Goal: Transaction & Acquisition: Purchase product/service

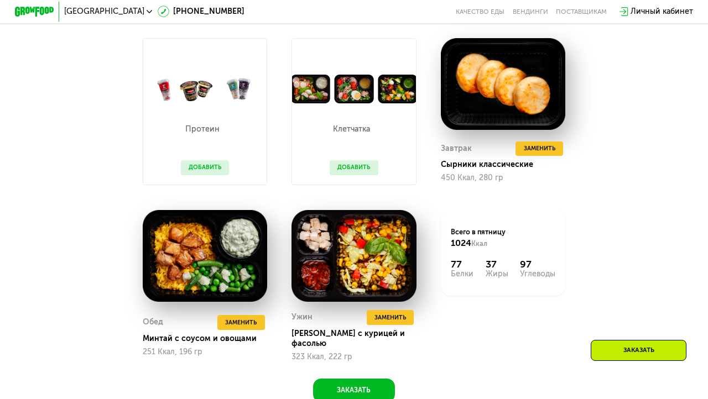
scroll to position [664, 0]
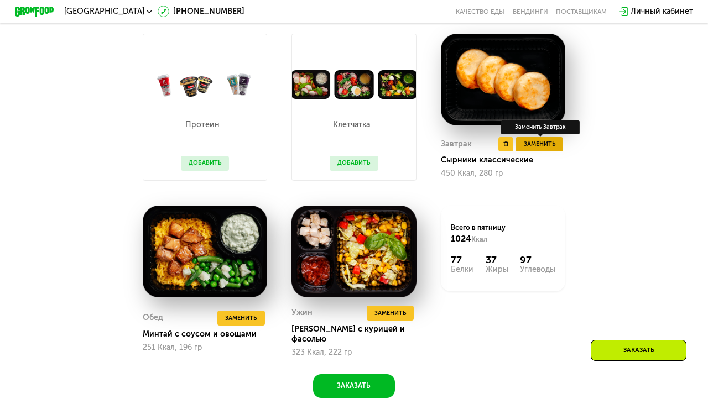
click at [550, 146] on span "Заменить" at bounding box center [540, 144] width 32 height 10
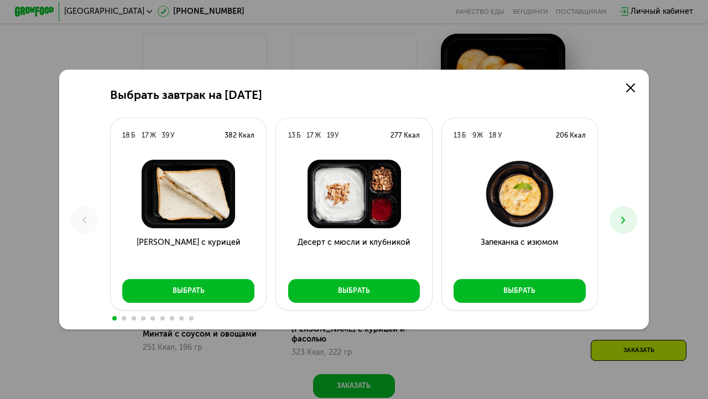
click at [629, 220] on icon at bounding box center [623, 221] width 12 height 12
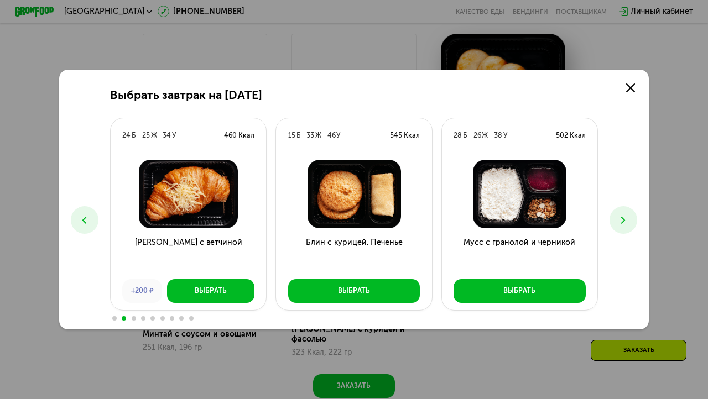
click at [631, 222] on button at bounding box center [623, 220] width 28 height 28
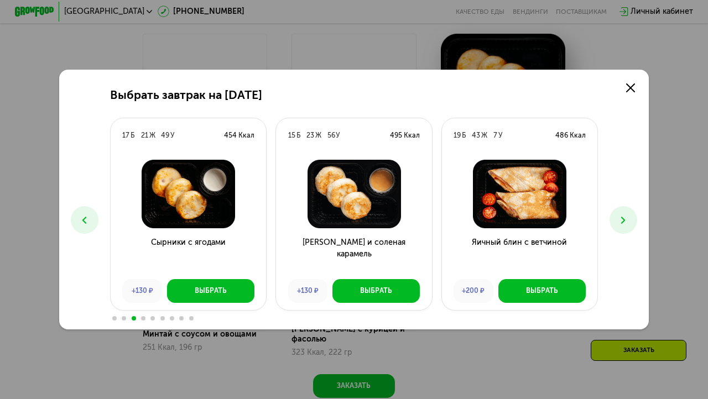
click at [621, 218] on icon at bounding box center [623, 221] width 12 height 12
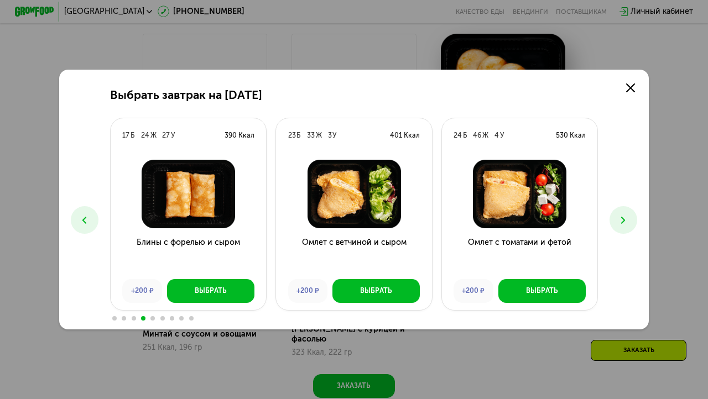
click at [621, 218] on icon at bounding box center [623, 221] width 12 height 12
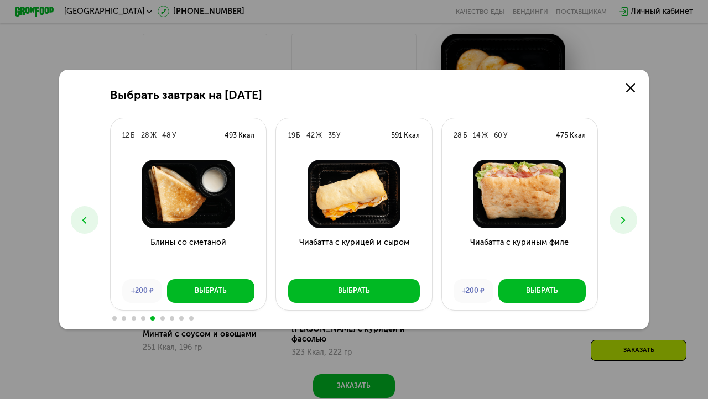
click at [620, 219] on icon at bounding box center [623, 221] width 12 height 12
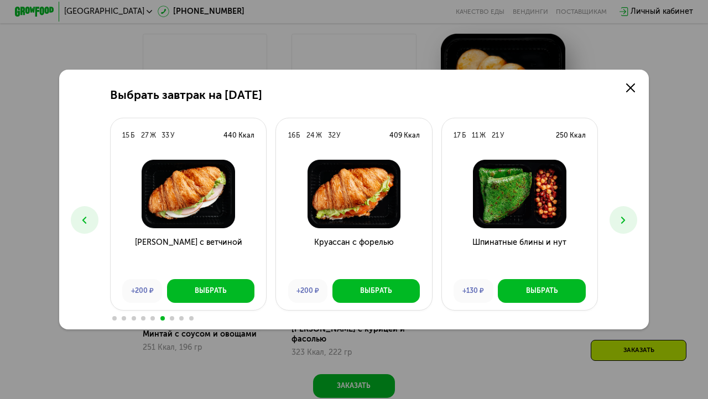
click at [620, 219] on icon at bounding box center [623, 221] width 12 height 12
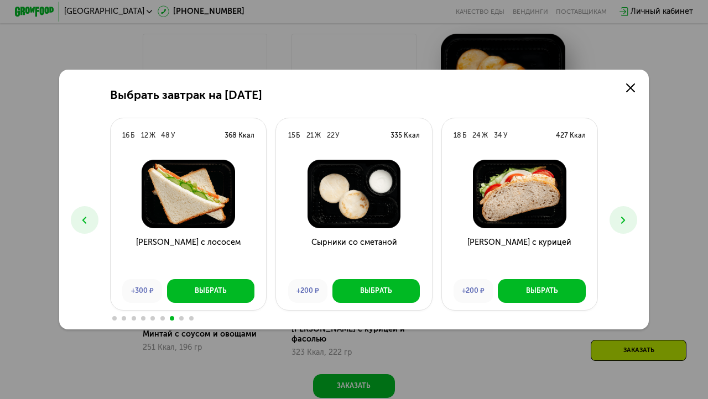
click at [620, 220] on icon at bounding box center [623, 221] width 12 height 12
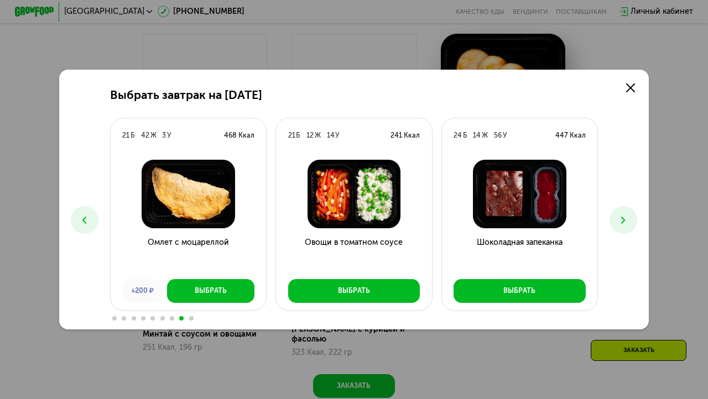
click at [619, 219] on icon at bounding box center [623, 221] width 12 height 12
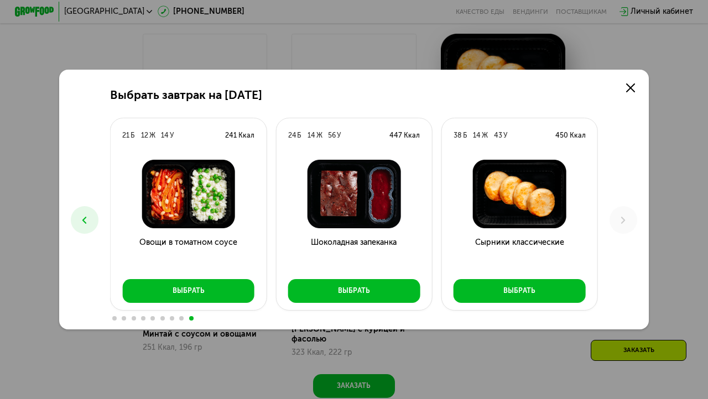
click at [92, 217] on button at bounding box center [85, 220] width 28 height 28
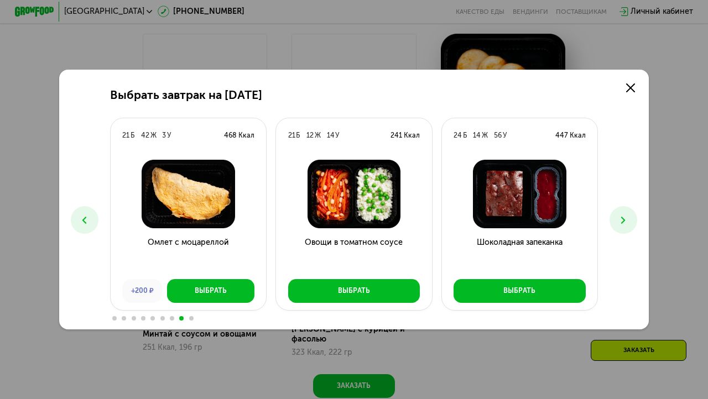
click at [92, 218] on button at bounding box center [85, 220] width 28 height 28
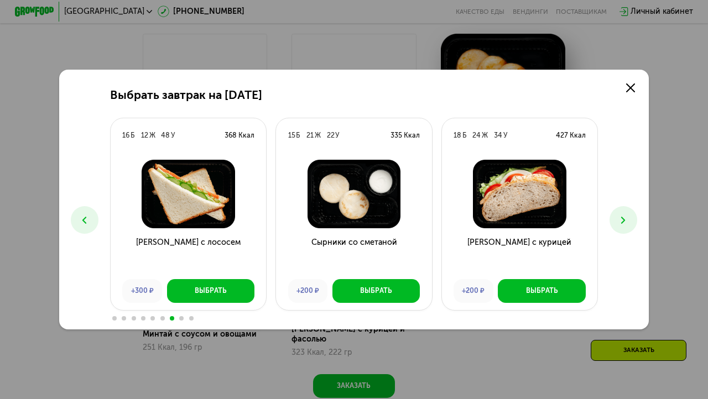
click at [93, 218] on button at bounding box center [85, 220] width 28 height 28
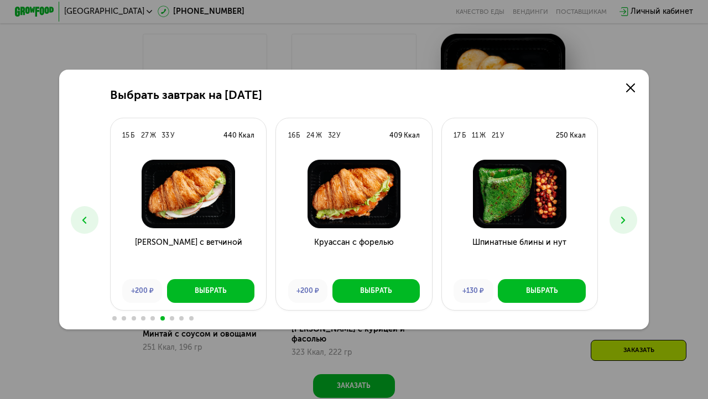
click at [95, 219] on button at bounding box center [85, 220] width 28 height 28
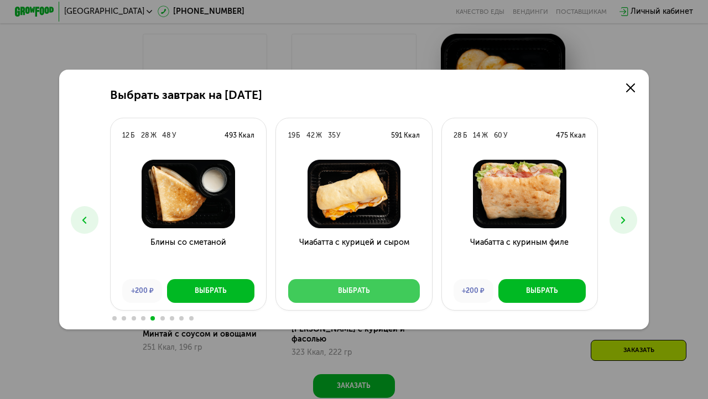
click at [408, 295] on button "Выбрать" at bounding box center [354, 291] width 132 height 24
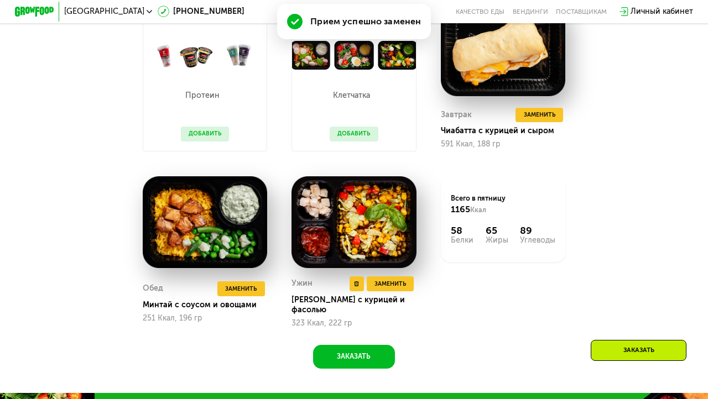
scroll to position [699, 0]
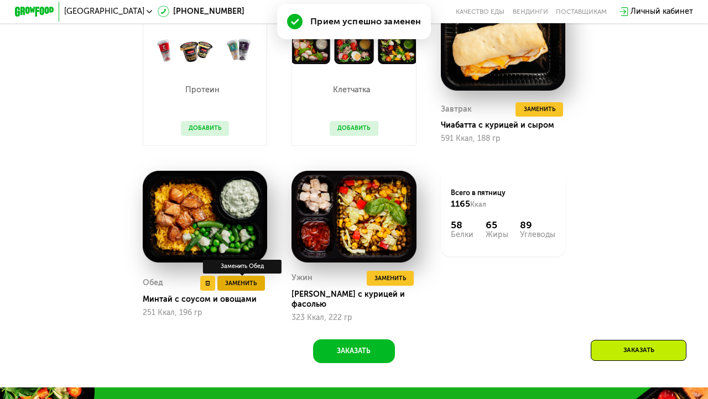
click at [250, 279] on span "Заменить" at bounding box center [241, 284] width 32 height 10
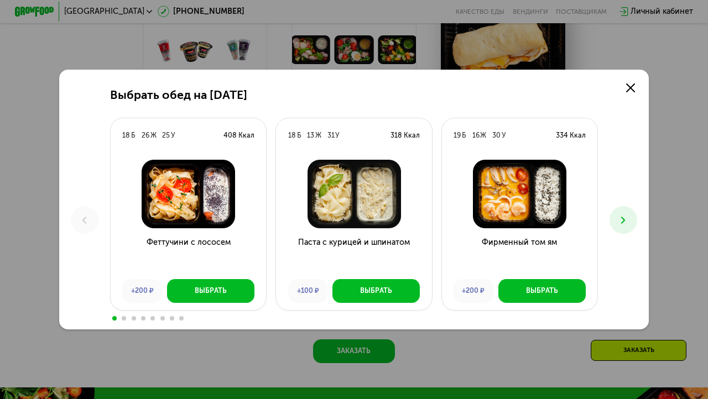
click at [628, 218] on icon at bounding box center [623, 221] width 12 height 12
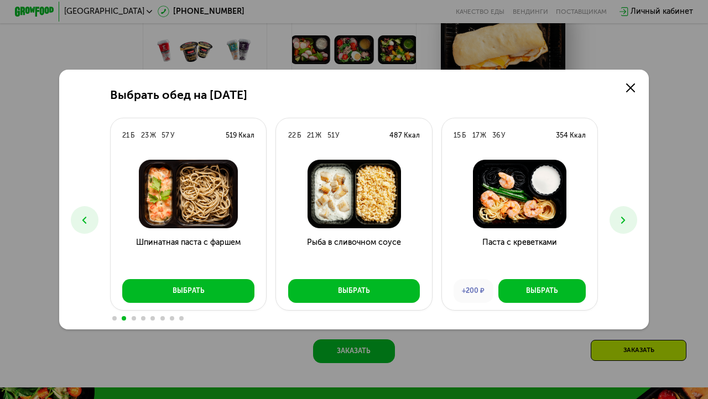
click at [628, 218] on icon at bounding box center [623, 221] width 12 height 12
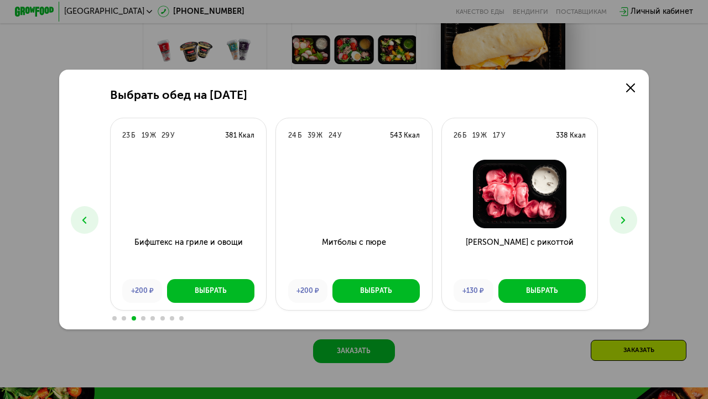
click at [628, 219] on icon at bounding box center [623, 221] width 12 height 12
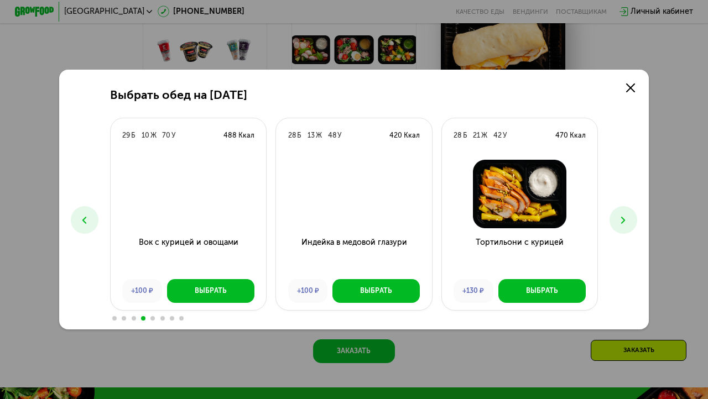
click at [628, 221] on icon at bounding box center [623, 221] width 12 height 12
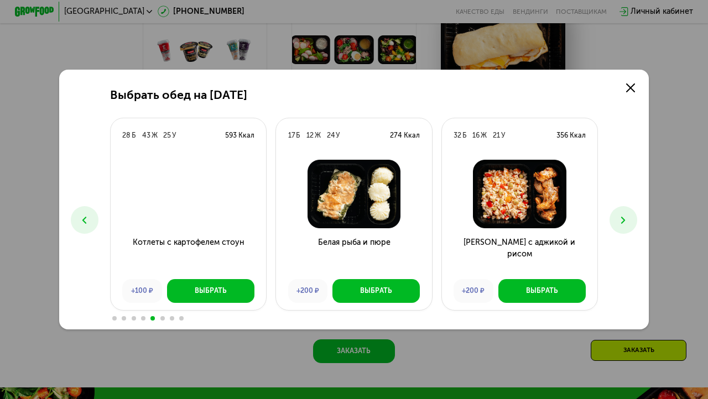
click at [628, 222] on icon at bounding box center [623, 221] width 12 height 12
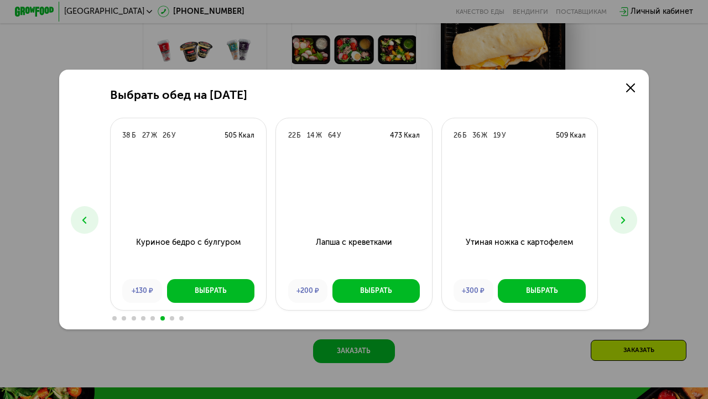
click at [628, 225] on icon at bounding box center [623, 221] width 12 height 12
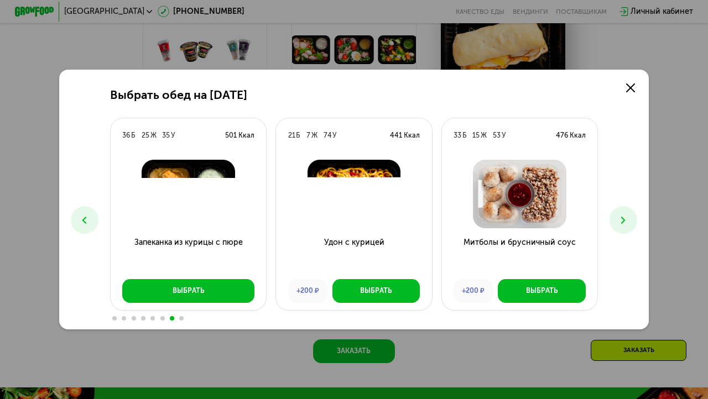
click at [628, 226] on icon at bounding box center [623, 221] width 12 height 12
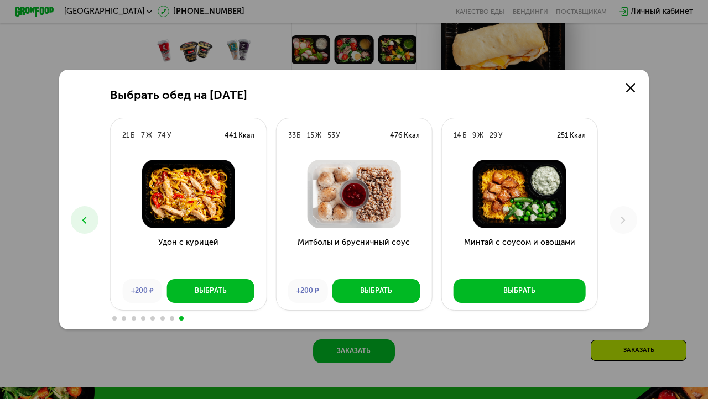
click at [75, 220] on button at bounding box center [85, 220] width 28 height 28
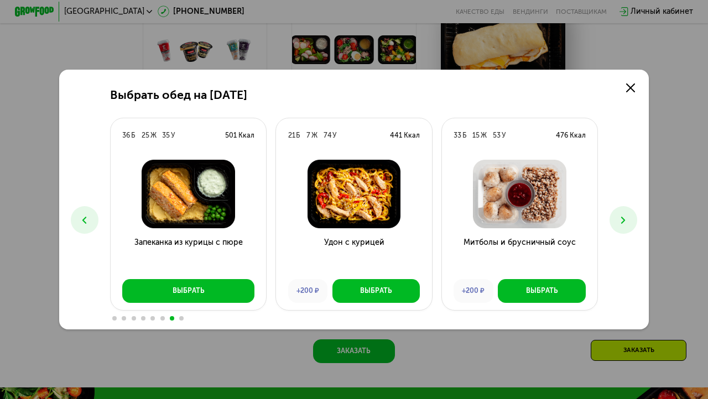
click at [77, 220] on button at bounding box center [85, 220] width 28 height 28
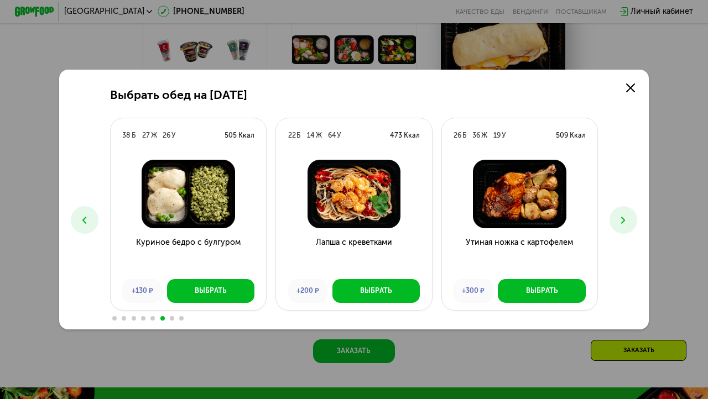
click at [77, 220] on button at bounding box center [85, 220] width 28 height 28
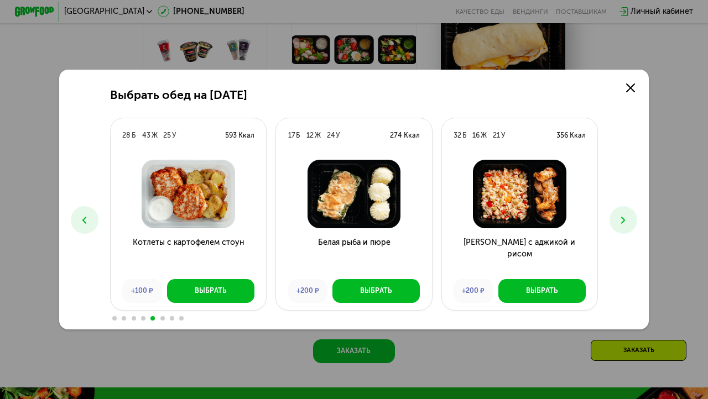
click at [77, 220] on button at bounding box center [85, 220] width 28 height 28
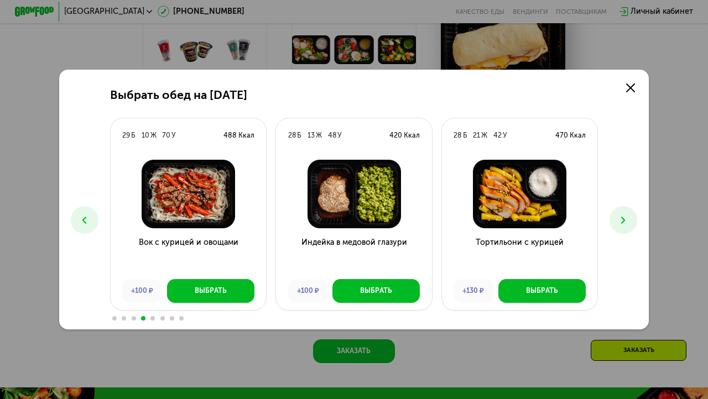
click at [77, 220] on button at bounding box center [85, 220] width 28 height 28
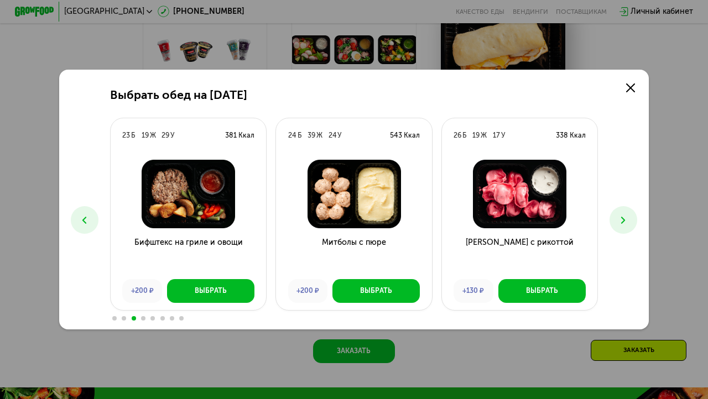
click at [77, 220] on button at bounding box center [85, 220] width 28 height 28
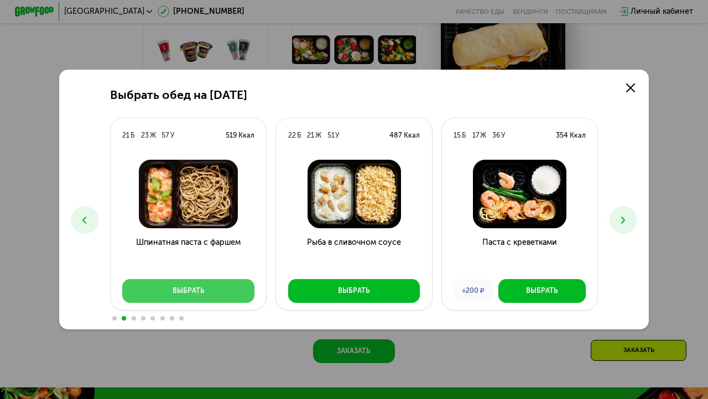
click at [144, 299] on button "Выбрать" at bounding box center [188, 291] width 132 height 24
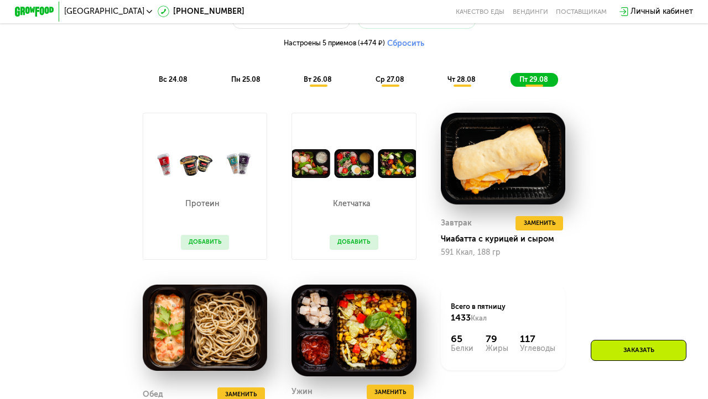
scroll to position [586, 0]
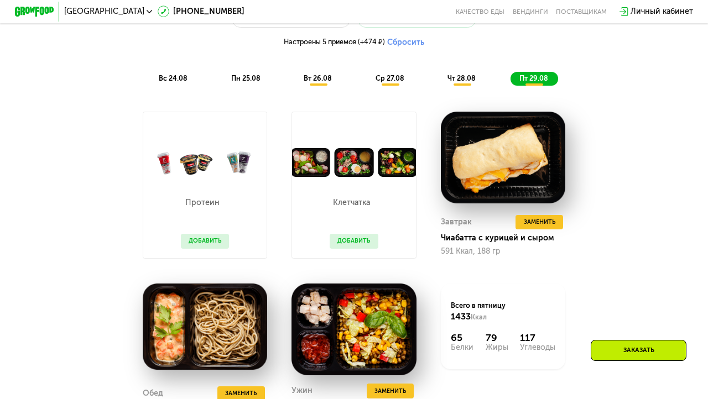
click at [392, 79] on span "ср 27.08" at bounding box center [390, 78] width 29 height 8
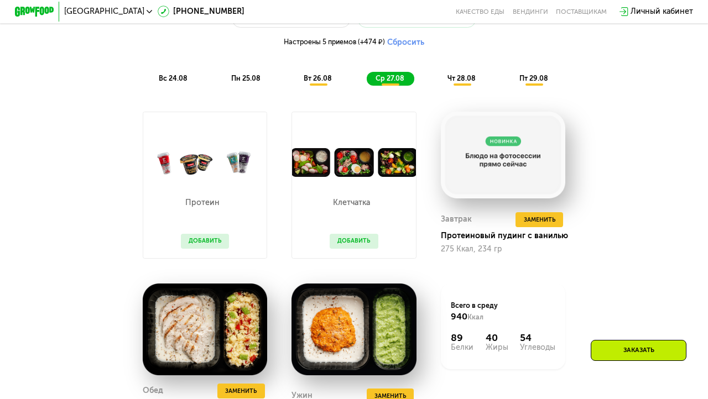
click at [451, 80] on span "чт 28.08" at bounding box center [461, 78] width 28 height 8
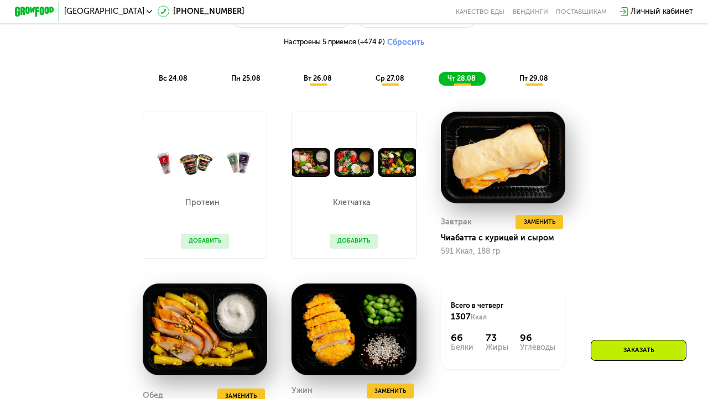
click at [400, 43] on button "Сбросить" at bounding box center [405, 43] width 37 height 10
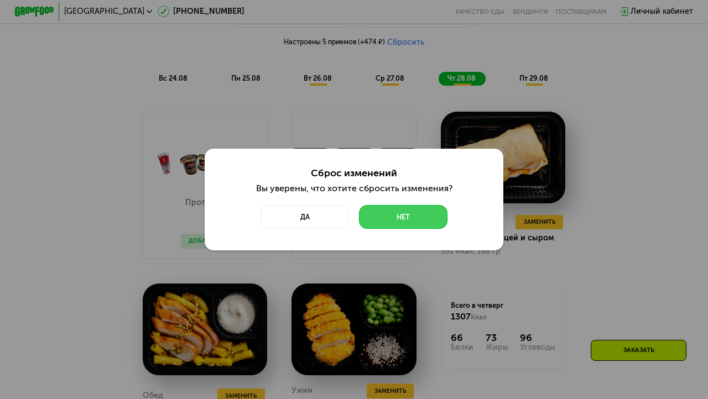
click at [404, 214] on button "Нет" at bounding box center [403, 217] width 88 height 24
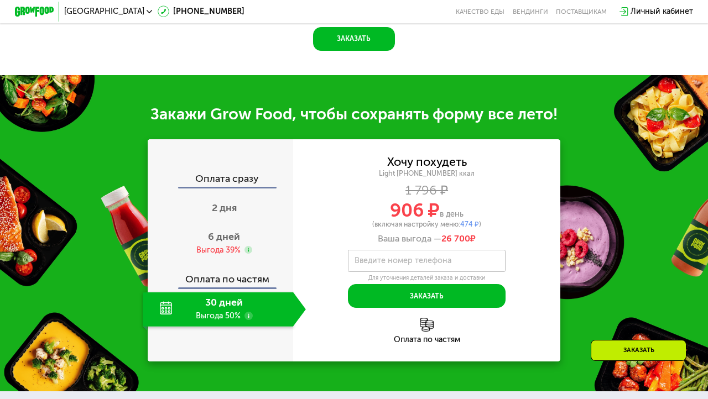
scroll to position [1017, 0]
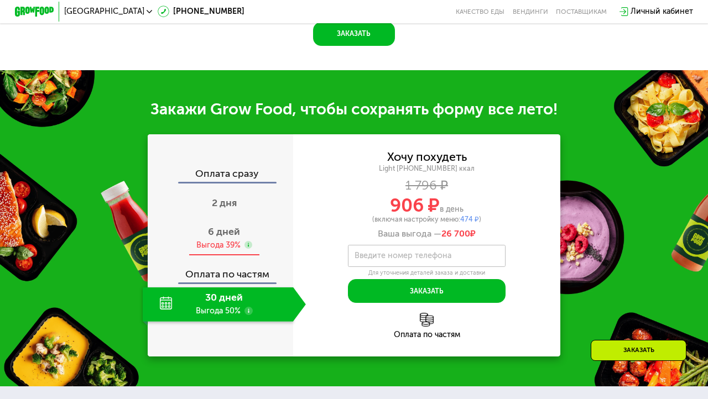
click at [230, 240] on div "Выгода 39%" at bounding box center [218, 245] width 44 height 11
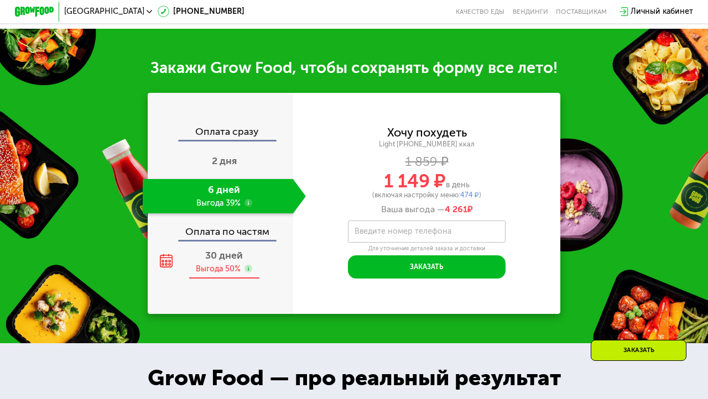
scroll to position [1058, 0]
click at [241, 264] on div "Выгода 50%" at bounding box center [224, 269] width 56 height 11
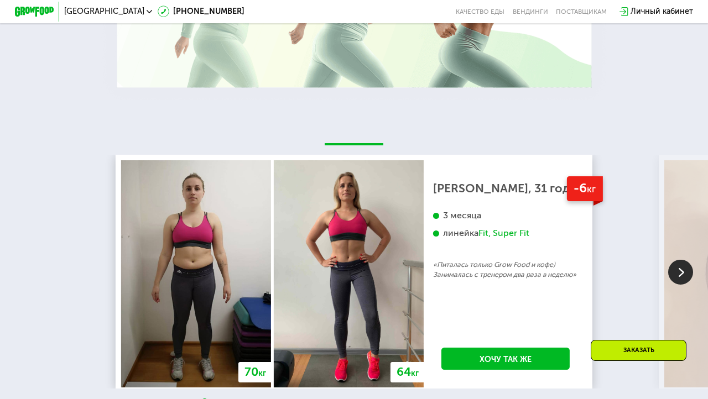
scroll to position [1733, 0]
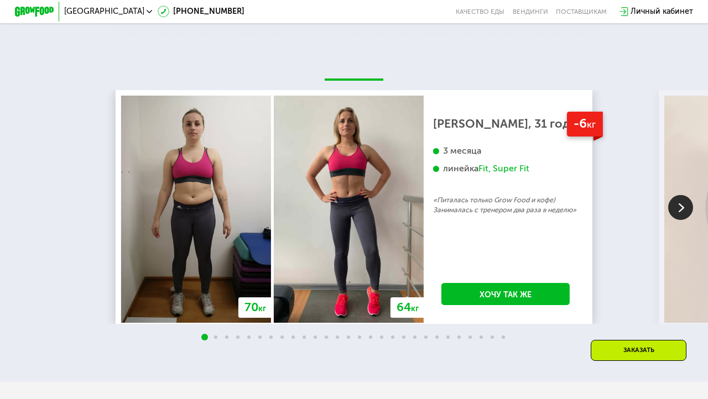
click at [674, 195] on img at bounding box center [680, 207] width 25 height 25
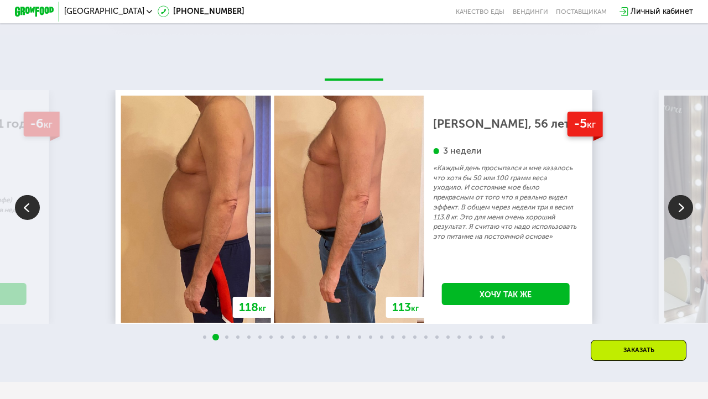
click at [674, 195] on img at bounding box center [680, 207] width 25 height 25
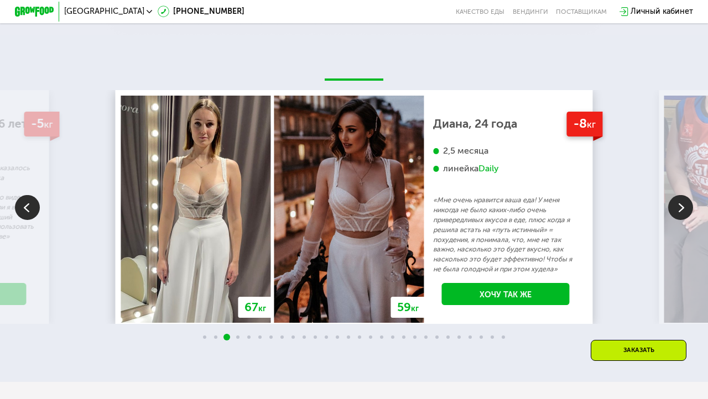
click at [674, 195] on img at bounding box center [680, 207] width 25 height 25
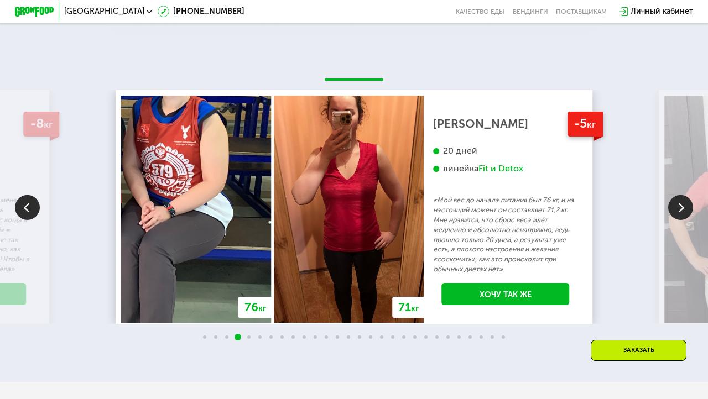
click at [674, 195] on img at bounding box center [680, 207] width 25 height 25
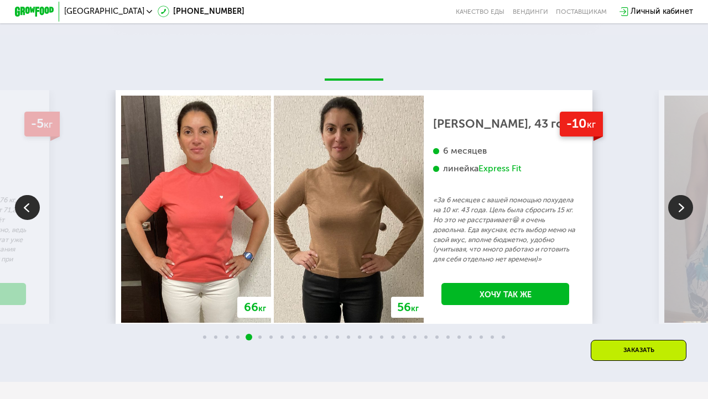
click at [674, 195] on img at bounding box center [680, 207] width 25 height 25
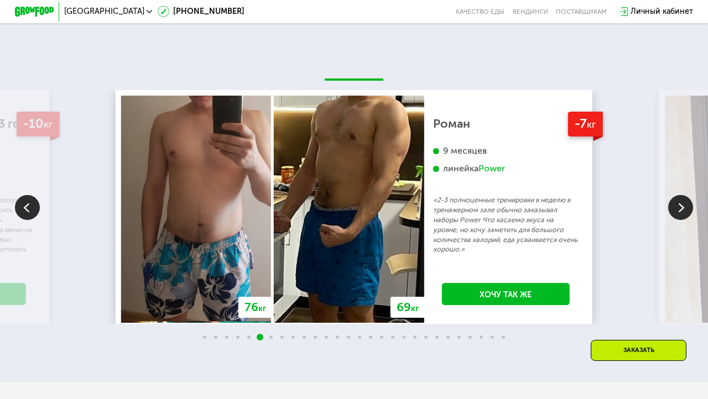
click at [674, 195] on img at bounding box center [680, 207] width 25 height 25
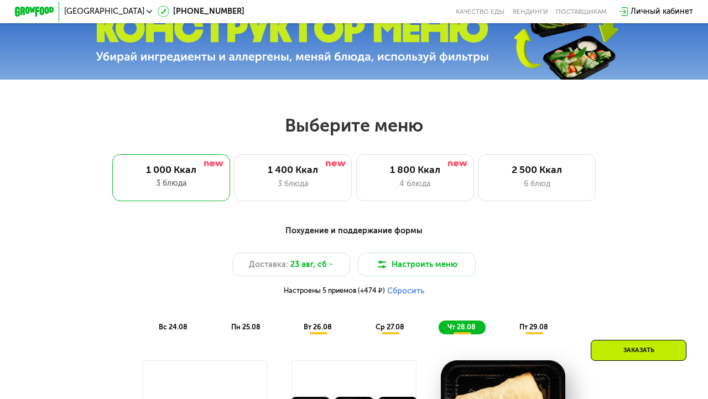
scroll to position [338, 0]
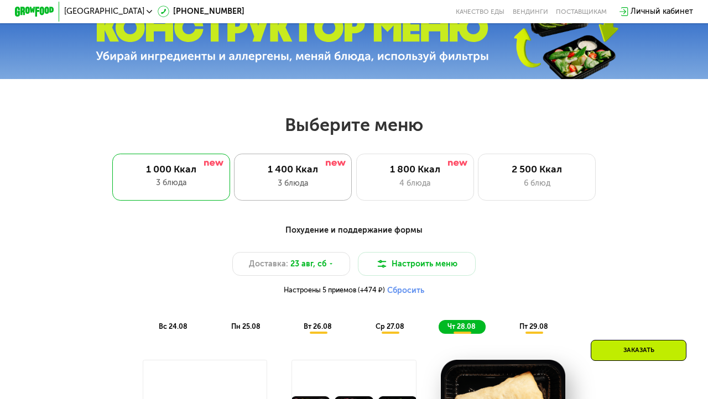
click at [303, 174] on div "1 400 Ккал" at bounding box center [292, 170] width 97 height 12
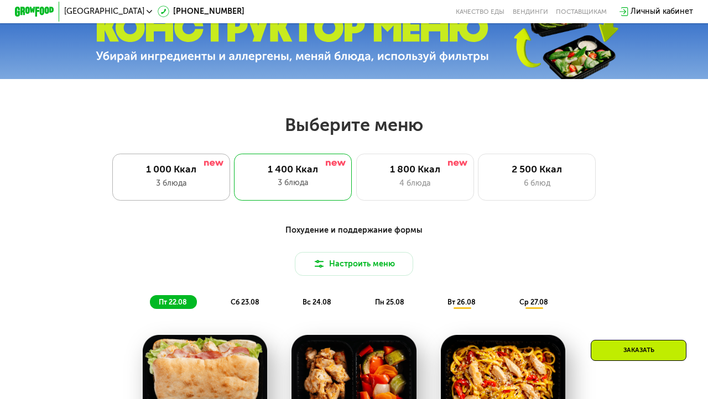
click at [234, 176] on div "1 000 Ккал 3 блюда" at bounding box center [293, 177] width 118 height 47
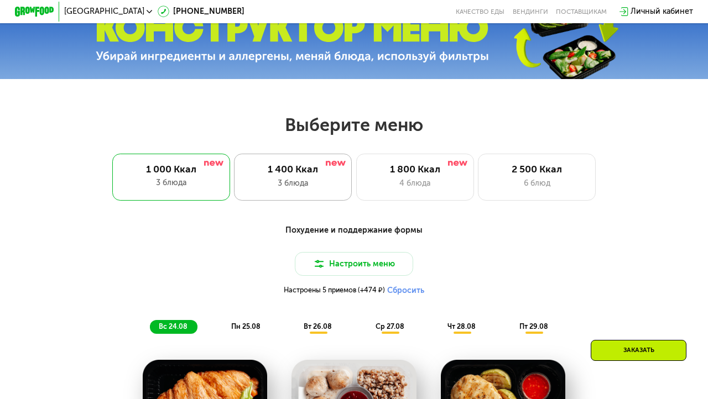
click at [272, 178] on div "3 блюда" at bounding box center [292, 184] width 97 height 12
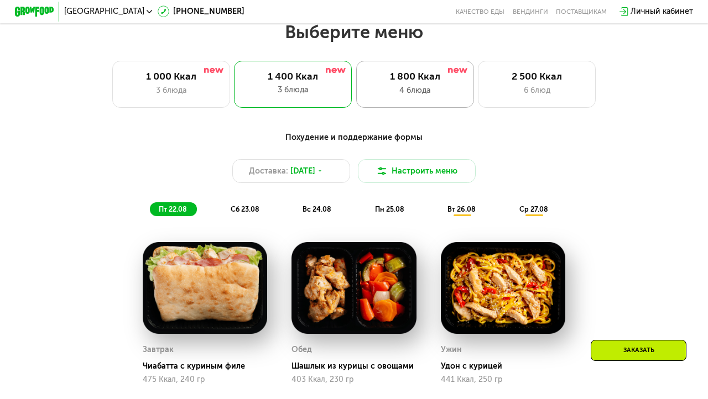
scroll to position [411, 0]
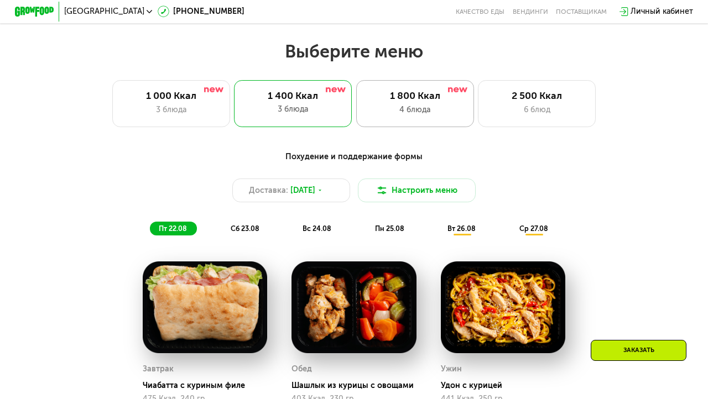
click at [478, 102] on div "1 800 Ккал 4 блюда" at bounding box center [537, 103] width 118 height 47
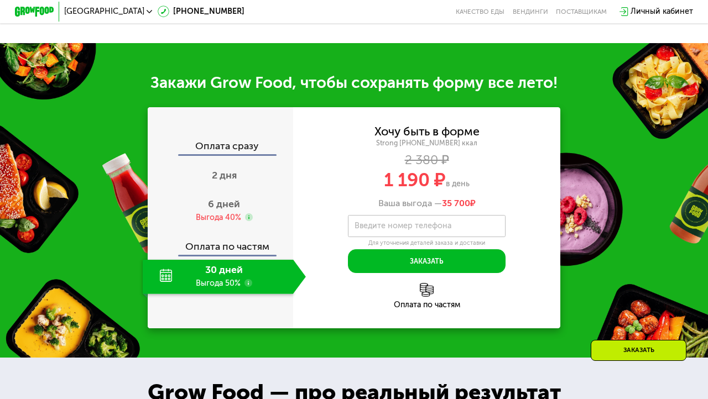
scroll to position [1012, 0]
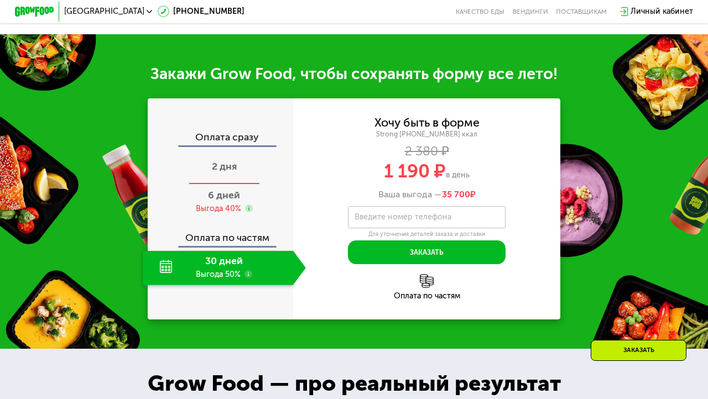
click at [248, 177] on div "2 дня" at bounding box center [224, 167] width 163 height 34
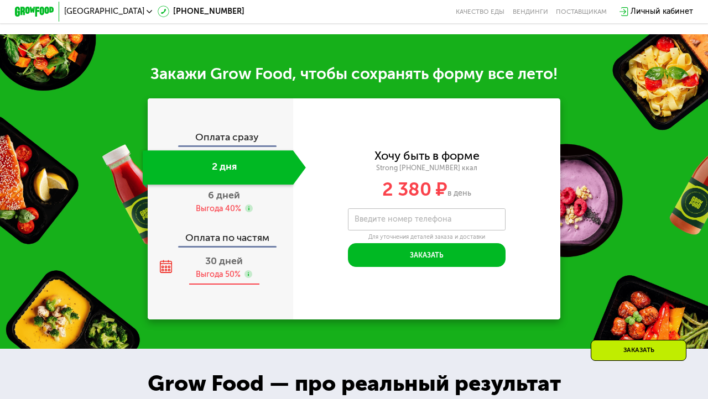
click at [247, 268] on div "30 дней Выгода 50%" at bounding box center [224, 268] width 163 height 34
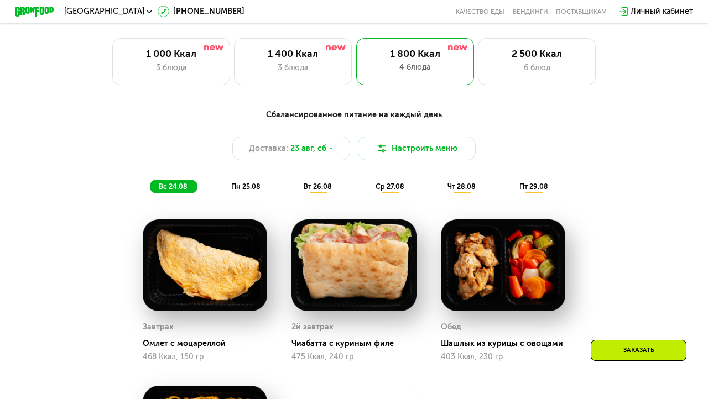
scroll to position [477, 0]
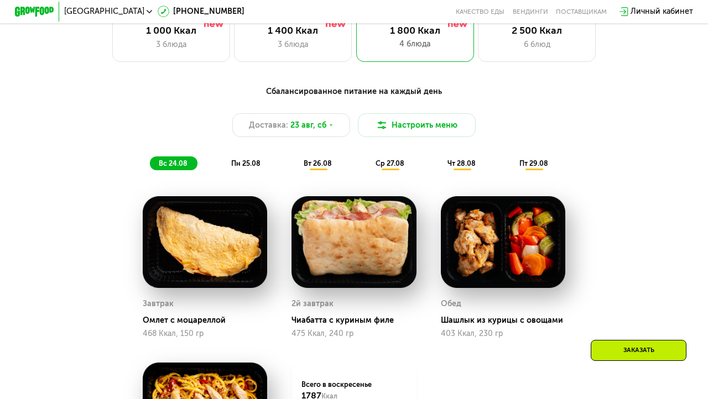
click at [314, 163] on span "вт 26.08" at bounding box center [318, 163] width 28 height 8
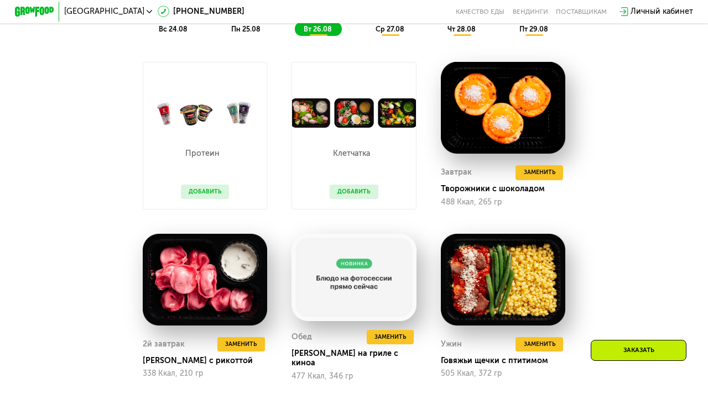
scroll to position [612, 0]
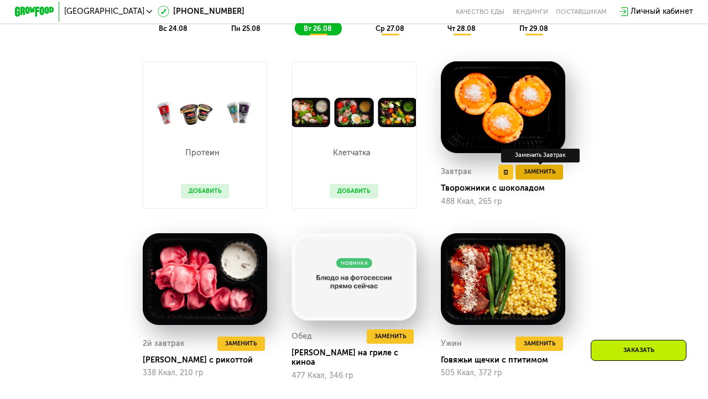
click at [550, 172] on span "Заменить" at bounding box center [540, 172] width 32 height 10
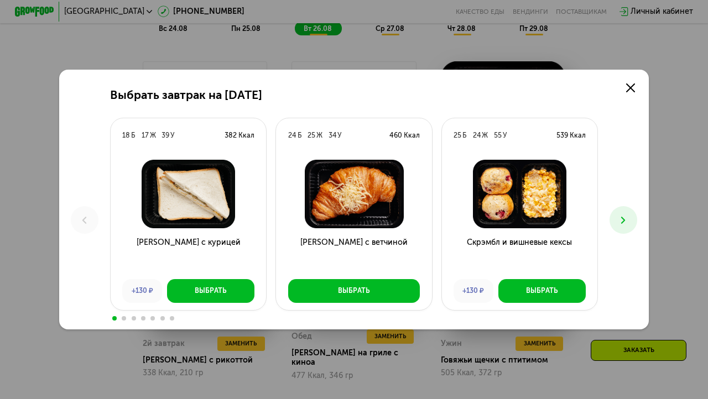
click at [613, 221] on button at bounding box center [623, 220] width 28 height 28
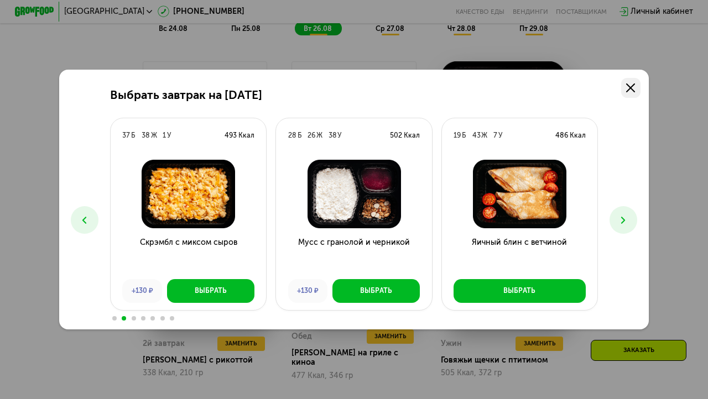
click at [633, 86] on icon at bounding box center [630, 88] width 9 height 9
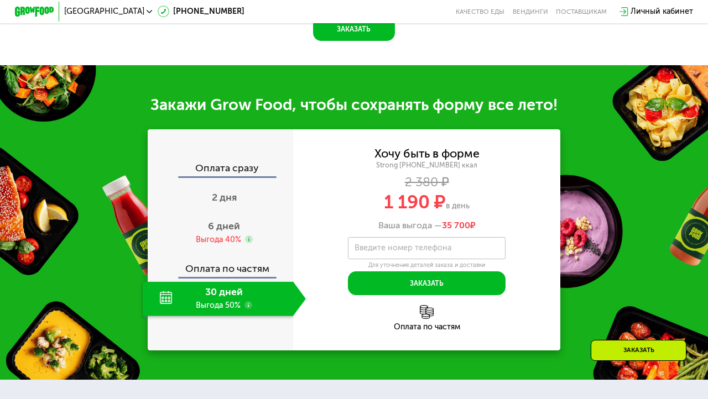
scroll to position [1106, 0]
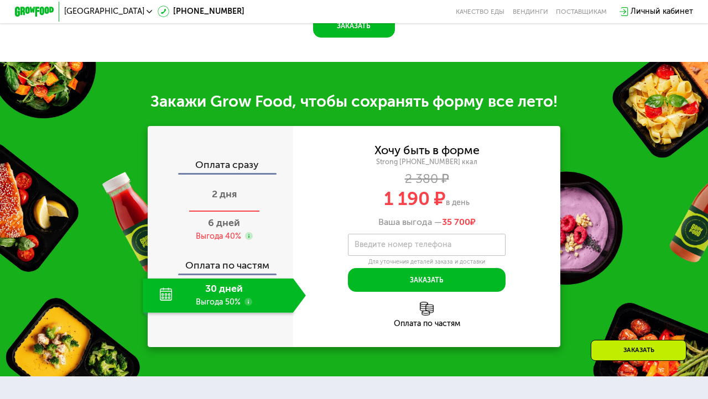
click at [221, 188] on span "2 дня" at bounding box center [224, 194] width 25 height 12
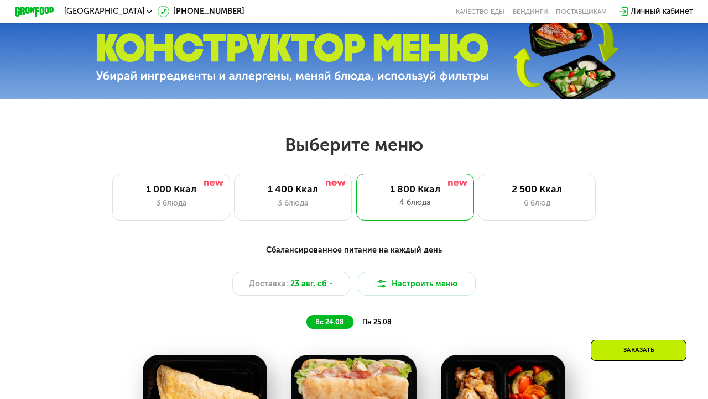
scroll to position [324, 0]
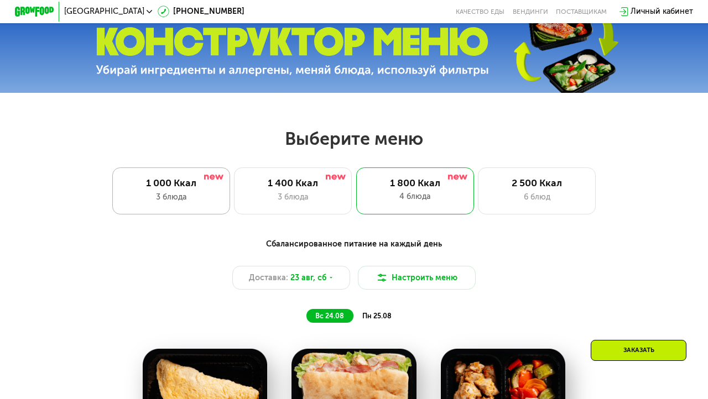
click at [205, 185] on div "1 000 Ккал" at bounding box center [170, 184] width 97 height 12
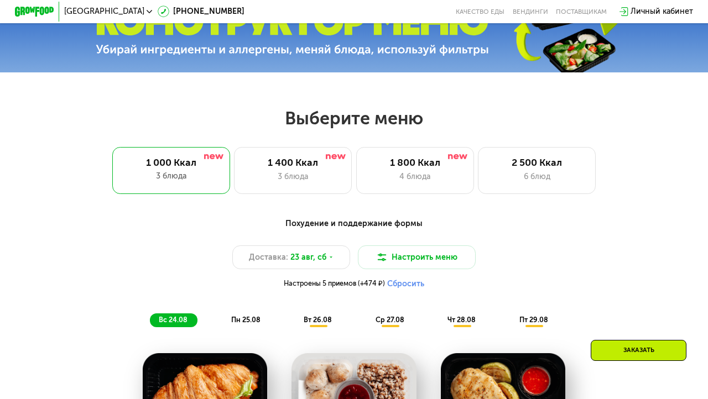
scroll to position [345, 0]
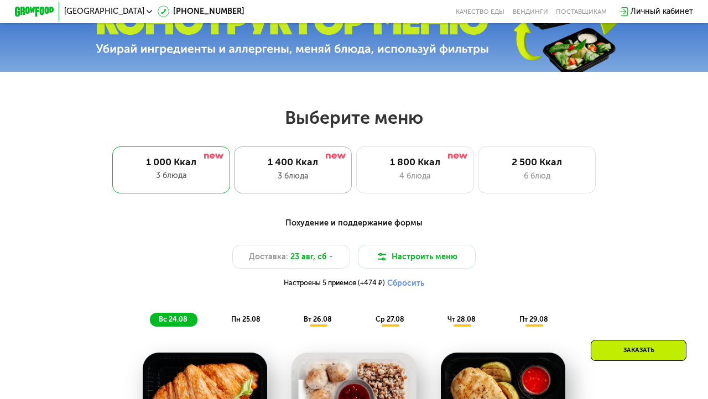
click at [310, 168] on div "1 400 Ккал" at bounding box center [292, 163] width 97 height 12
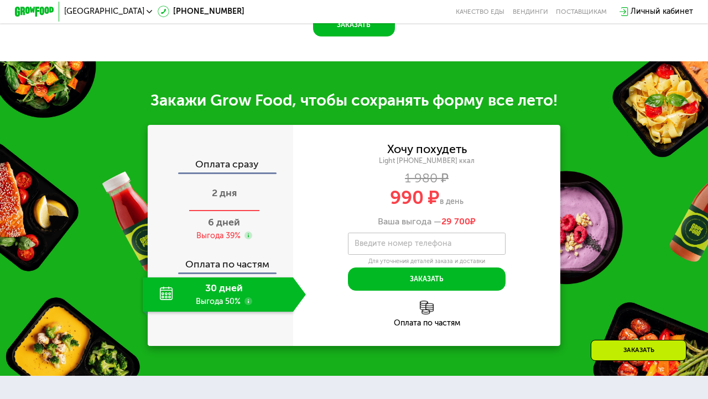
click at [231, 192] on span "2 дня" at bounding box center [224, 193] width 25 height 12
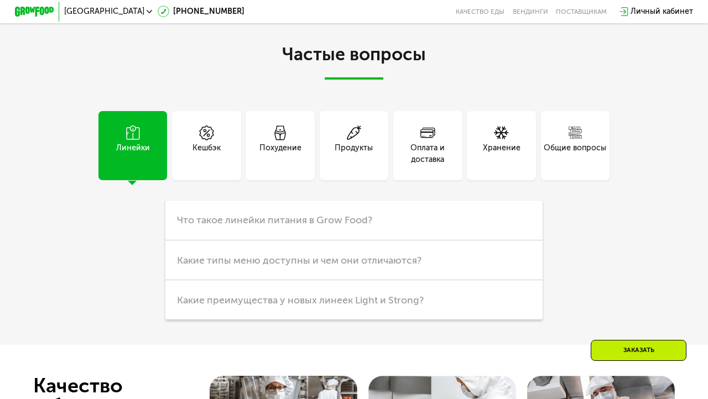
scroll to position [2340, 0]
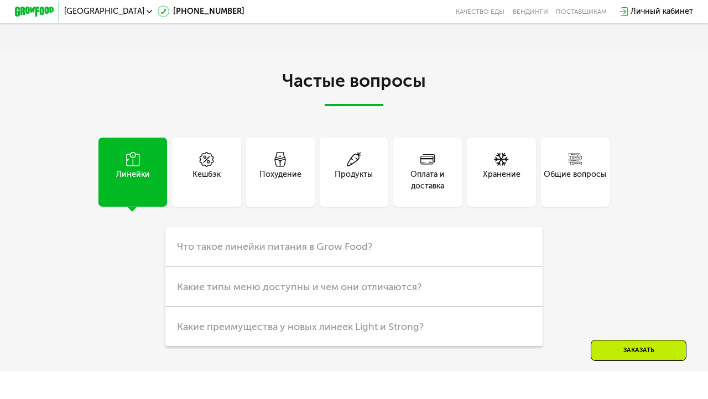
click at [288, 173] on div "Похудение" at bounding box center [280, 181] width 42 height 24
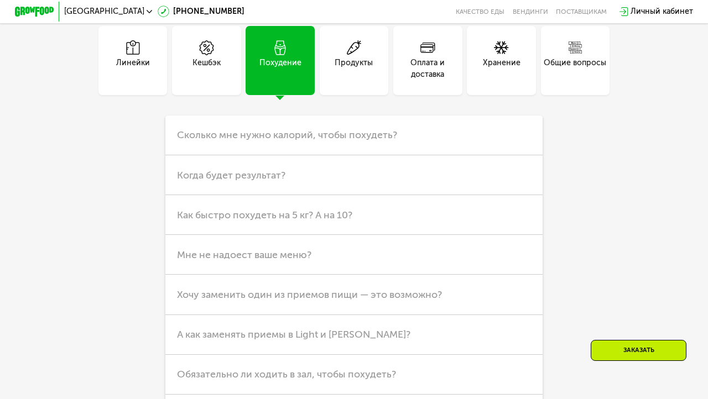
scroll to position [2459, 0]
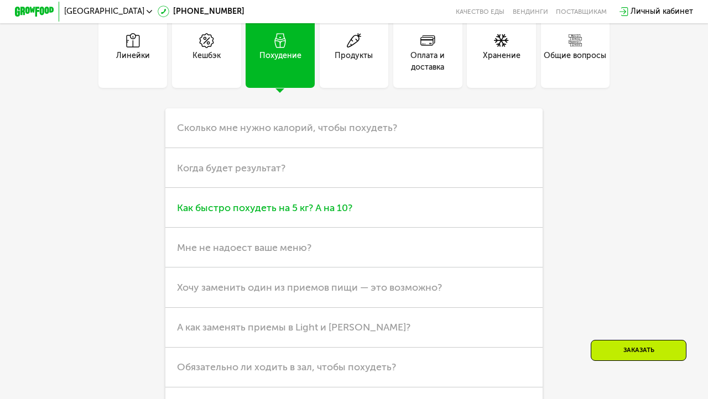
click at [228, 202] on span "Как быстро похудеть на 5 кг? А на 10?" at bounding box center [264, 208] width 175 height 12
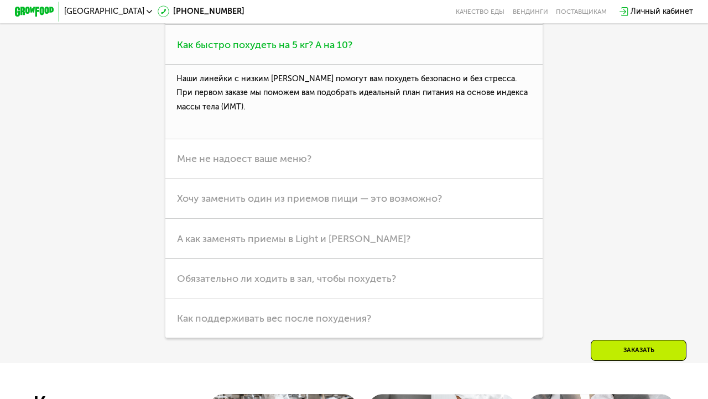
scroll to position [2640, 0]
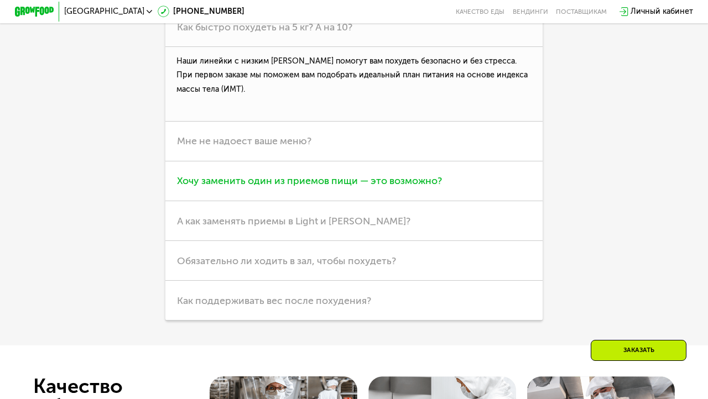
click at [228, 181] on h3 "Хочу заменить один из приемов пищи — это возможно?" at bounding box center [354, 181] width 378 height 40
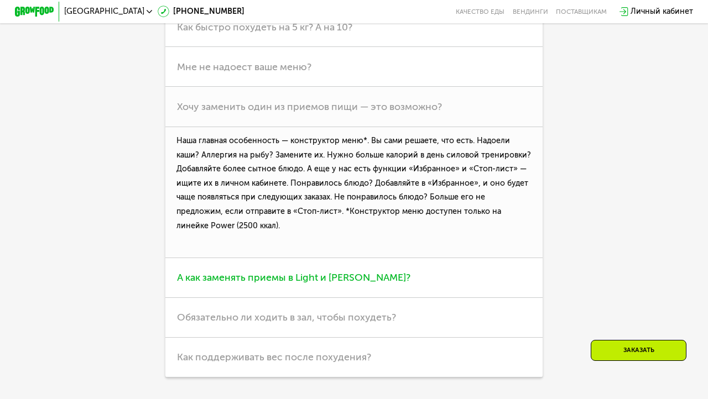
click at [223, 274] on h3 "А как заменять приемы в Light и [PERSON_NAME]?" at bounding box center [354, 278] width 378 height 40
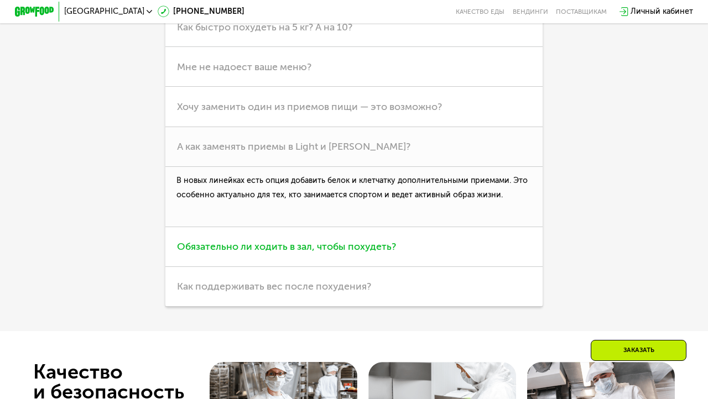
click at [248, 242] on h3 "Обязательно ли ходить в зал, чтобы похудеть?" at bounding box center [354, 247] width 378 height 40
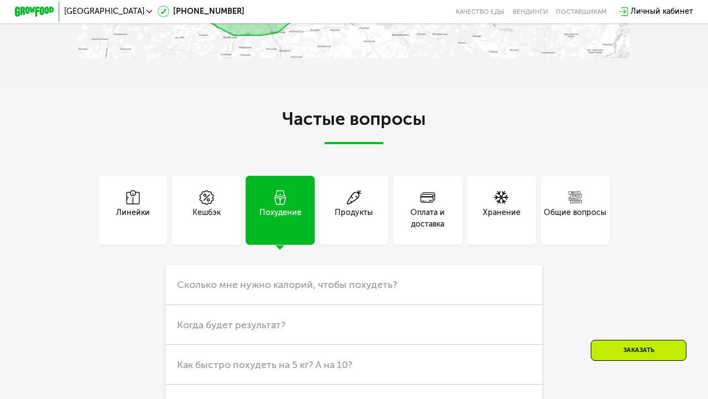
scroll to position [2304, 0]
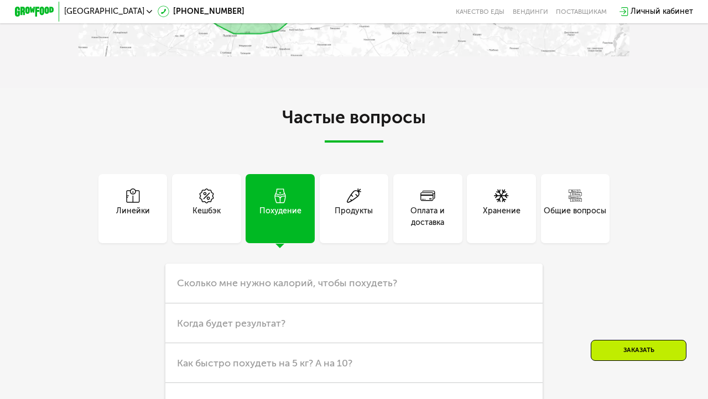
click at [421, 189] on span at bounding box center [427, 197] width 15 height 17
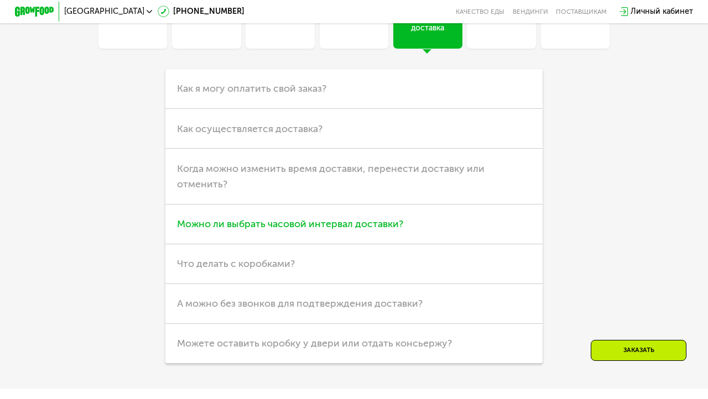
scroll to position [2504, 0]
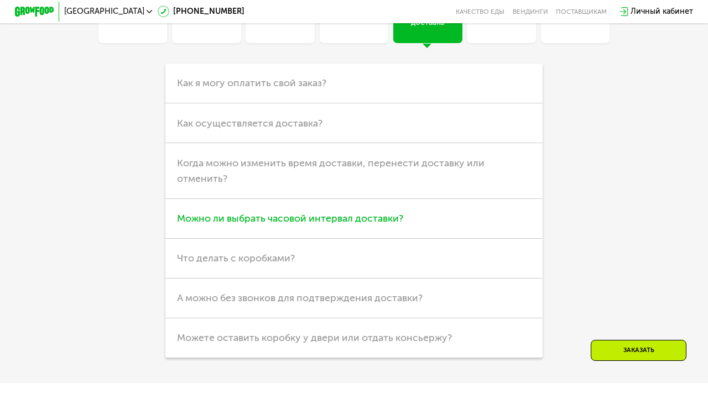
click at [313, 212] on span "Можно ли выбрать часовой интервал доставки?" at bounding box center [290, 218] width 226 height 12
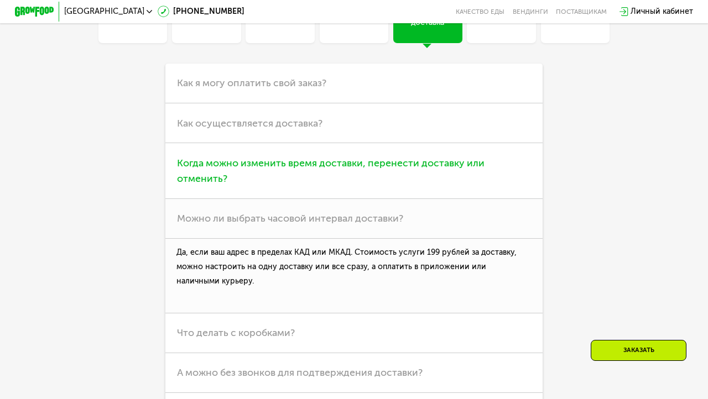
click at [345, 161] on h3 "Когда можно изменить время доставки, перенести доставку или отменить?" at bounding box center [354, 171] width 378 height 56
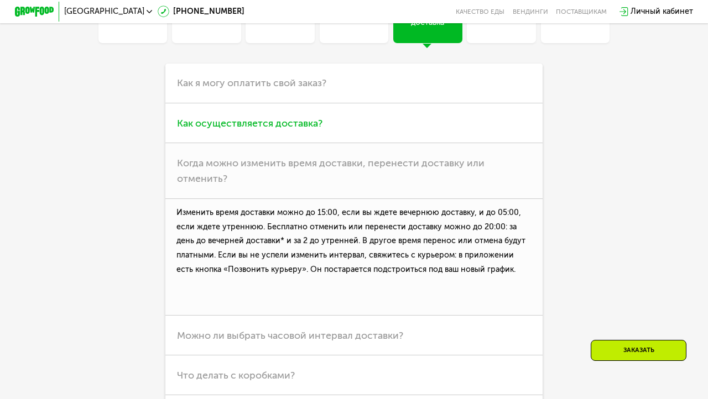
click at [347, 107] on h3 "Как осуществляется доставка?" at bounding box center [354, 123] width 378 height 40
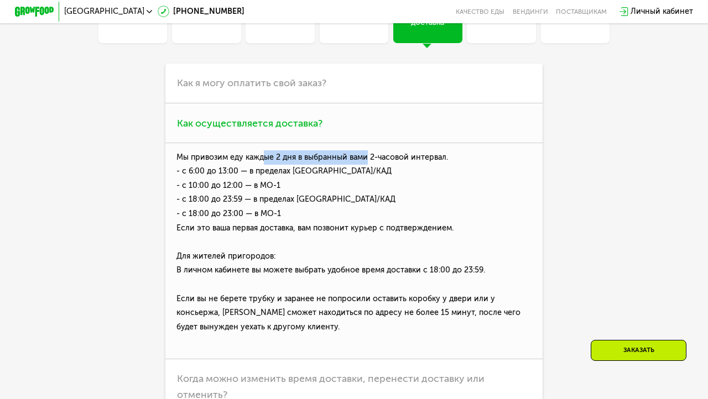
drag, startPoint x: 263, startPoint y: 147, endPoint x: 366, endPoint y: 140, distance: 103.6
click at [366, 143] on p "Мы привозим еду каждые 2 дня в выбранный вами 2-часовой интервал. - с 6:00 до 1…" at bounding box center [354, 251] width 378 height 216
click at [385, 149] on p "Мы привозим еду каждые 2 дня в выбранный вами 2-часовой интервал. - с 6:00 до 1…" at bounding box center [354, 251] width 378 height 216
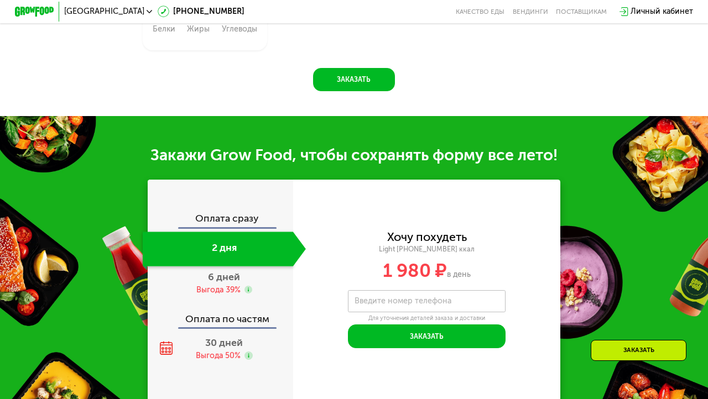
scroll to position [888, 0]
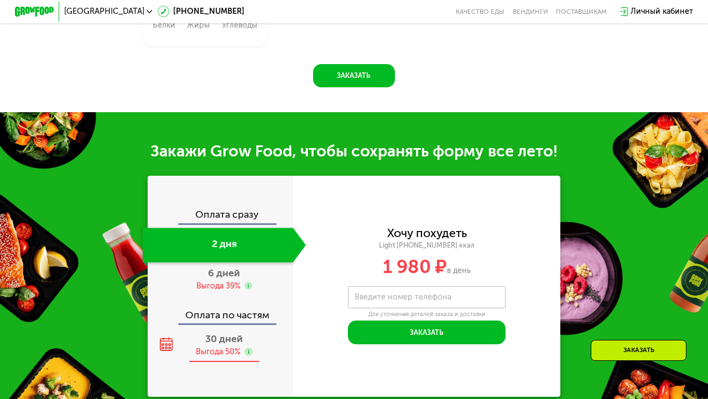
click at [241, 333] on span "30 дней" at bounding box center [224, 339] width 38 height 12
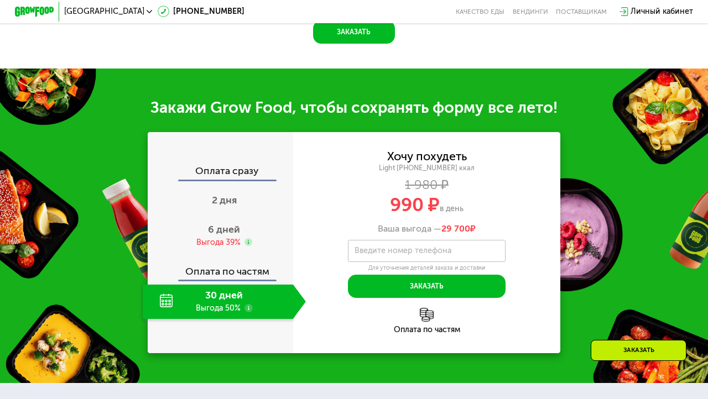
scroll to position [934, 0]
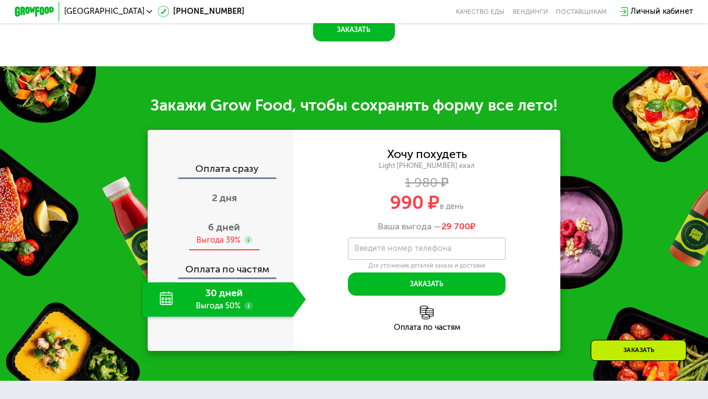
click at [276, 228] on div "6 дней Выгода 39%" at bounding box center [224, 234] width 163 height 34
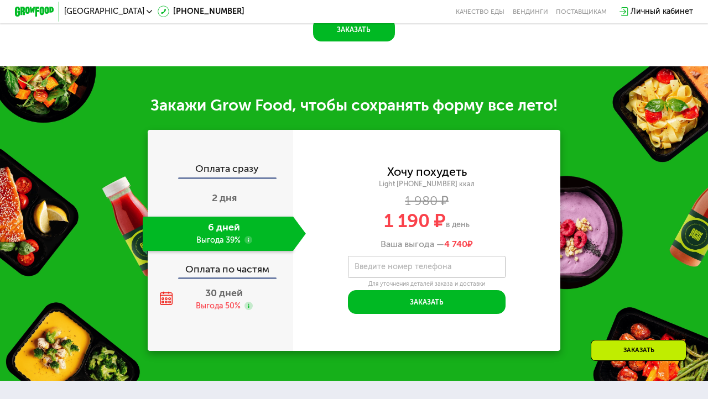
click at [249, 170] on div "Оплата сразу 2 дня 6 дней Выгода 39% Оплата по частям 30 дней Выгода 50%" at bounding box center [220, 240] width 145 height 153
click at [247, 192] on div "2 дня" at bounding box center [224, 199] width 163 height 34
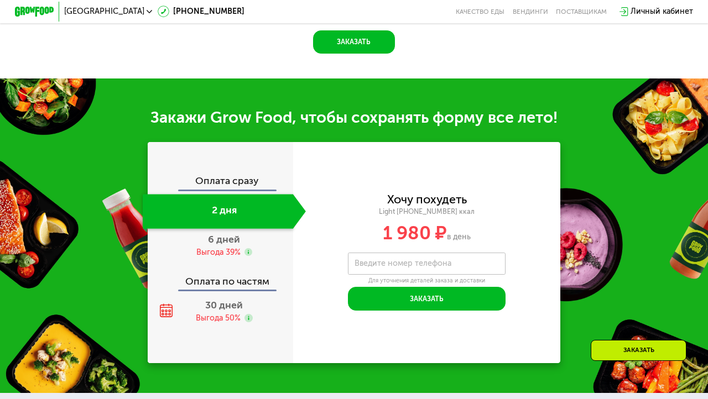
scroll to position [946, 0]
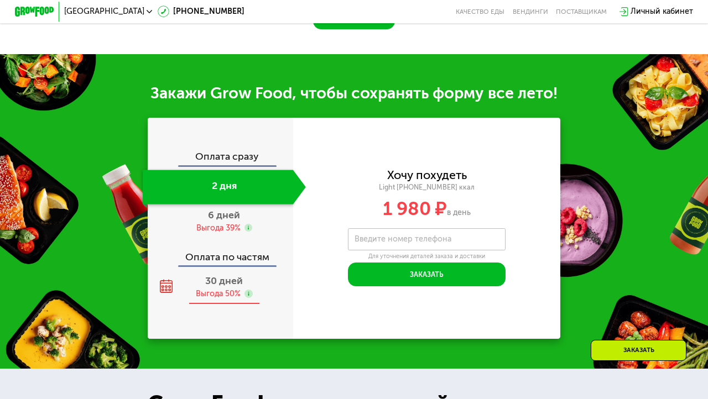
click at [234, 275] on span "30 дней" at bounding box center [224, 281] width 38 height 12
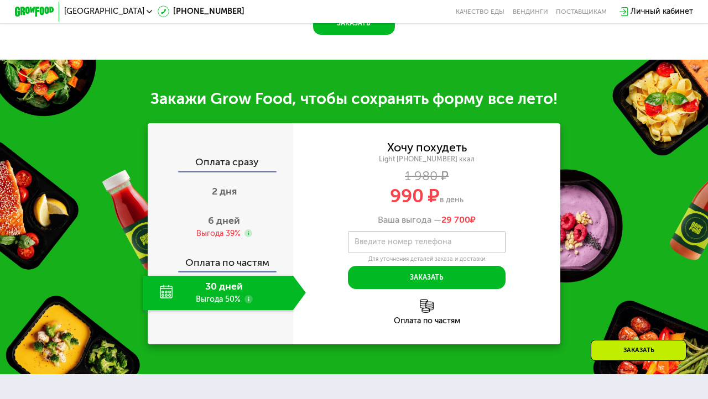
scroll to position [957, 0]
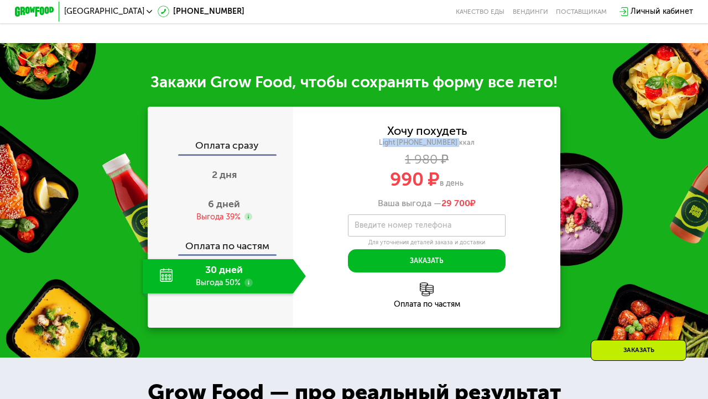
drag, startPoint x: 463, startPoint y: 133, endPoint x: 394, endPoint y: 134, distance: 69.1
click at [394, 138] on div "Light [PHONE_NUMBER] ккал" at bounding box center [427, 142] width 268 height 9
click at [473, 159] on div "Хочу похудеть Light [PHONE_NUMBER] ккал 1 980 ₽ 990 ₽ в день Ваша выгода — 29 7…" at bounding box center [427, 167] width 268 height 82
